Goal: Transaction & Acquisition: Book appointment/travel/reservation

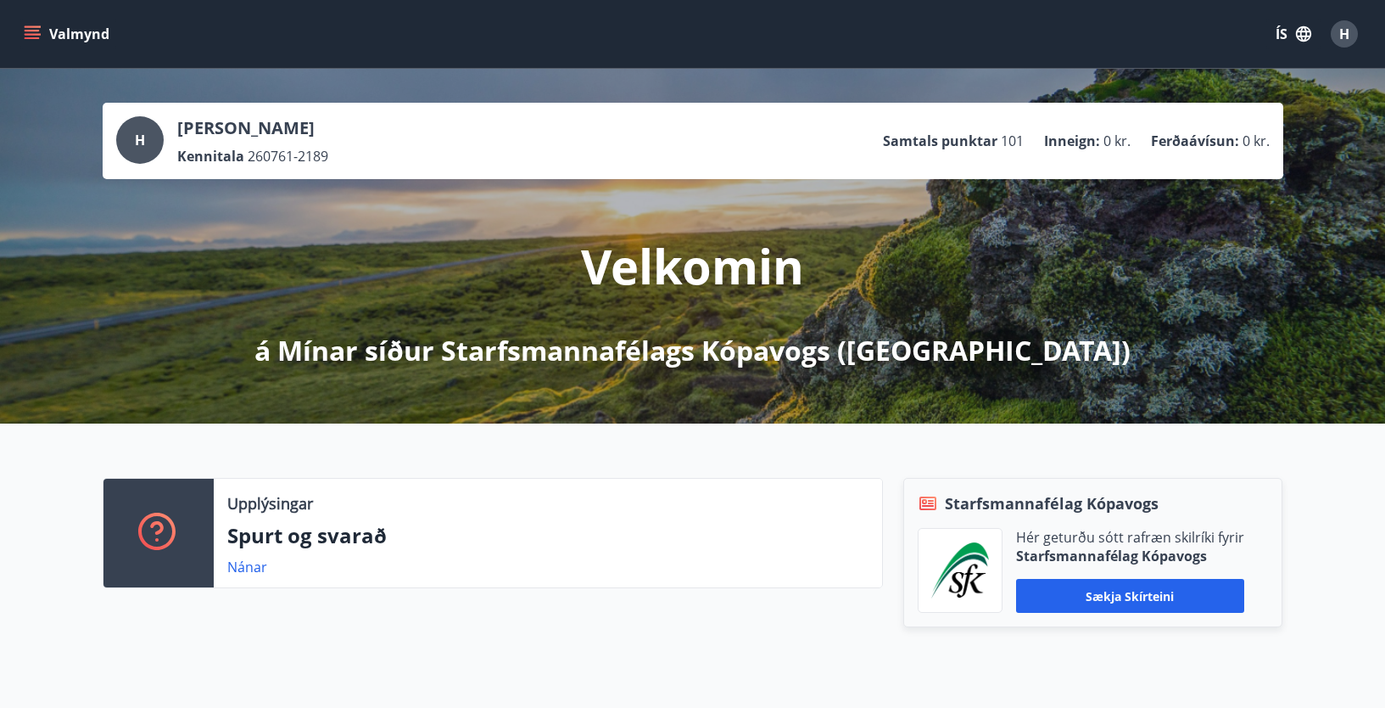
click at [56, 31] on button "Valmynd" at bounding box center [68, 34] width 96 height 31
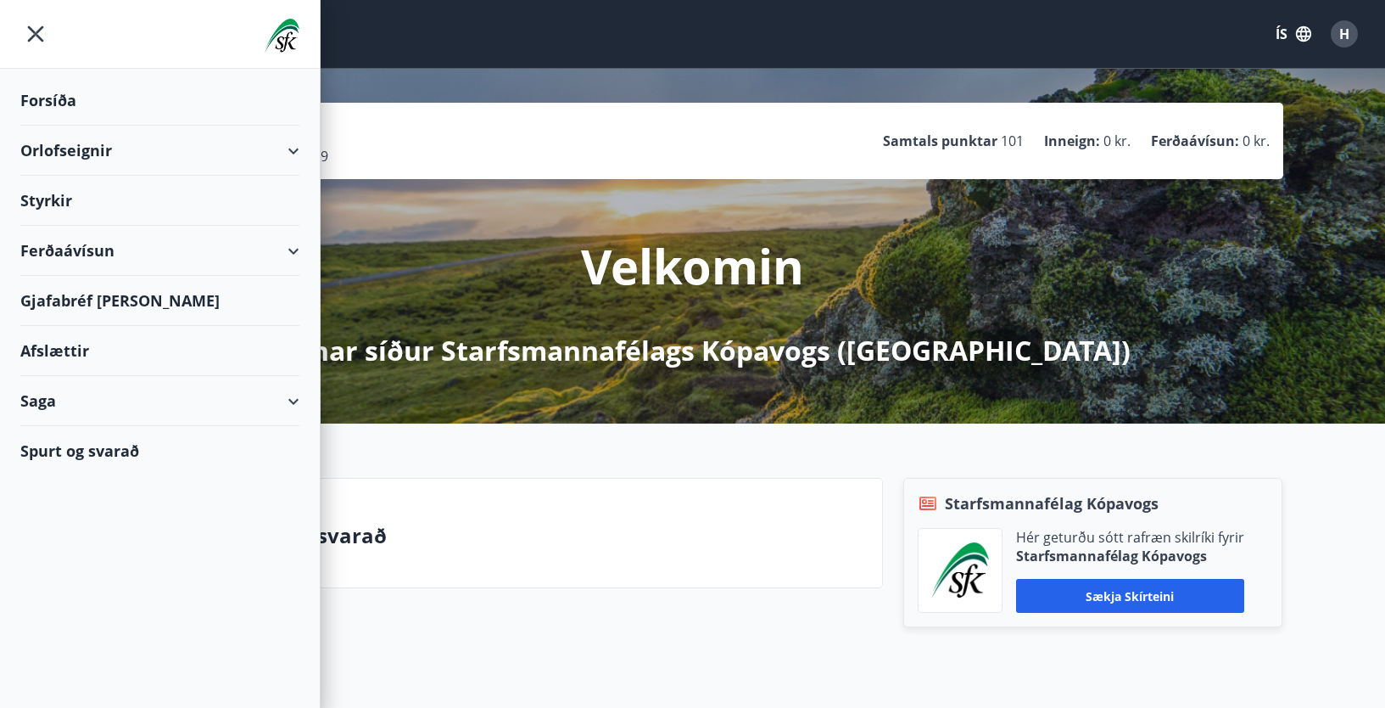
click at [59, 139] on div "Orlofseignir" at bounding box center [159, 151] width 279 height 50
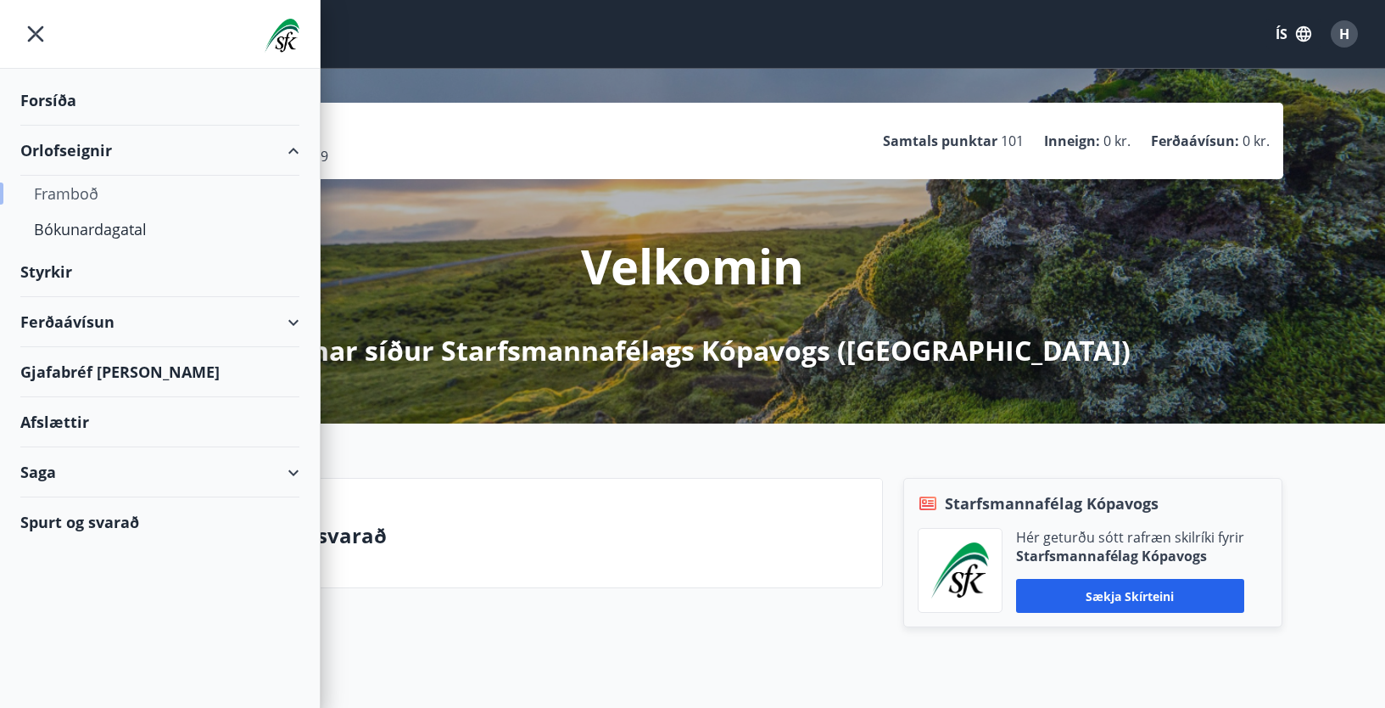
click at [76, 190] on div "Framboð" at bounding box center [160, 194] width 252 height 36
